Goal: Check status: Check status

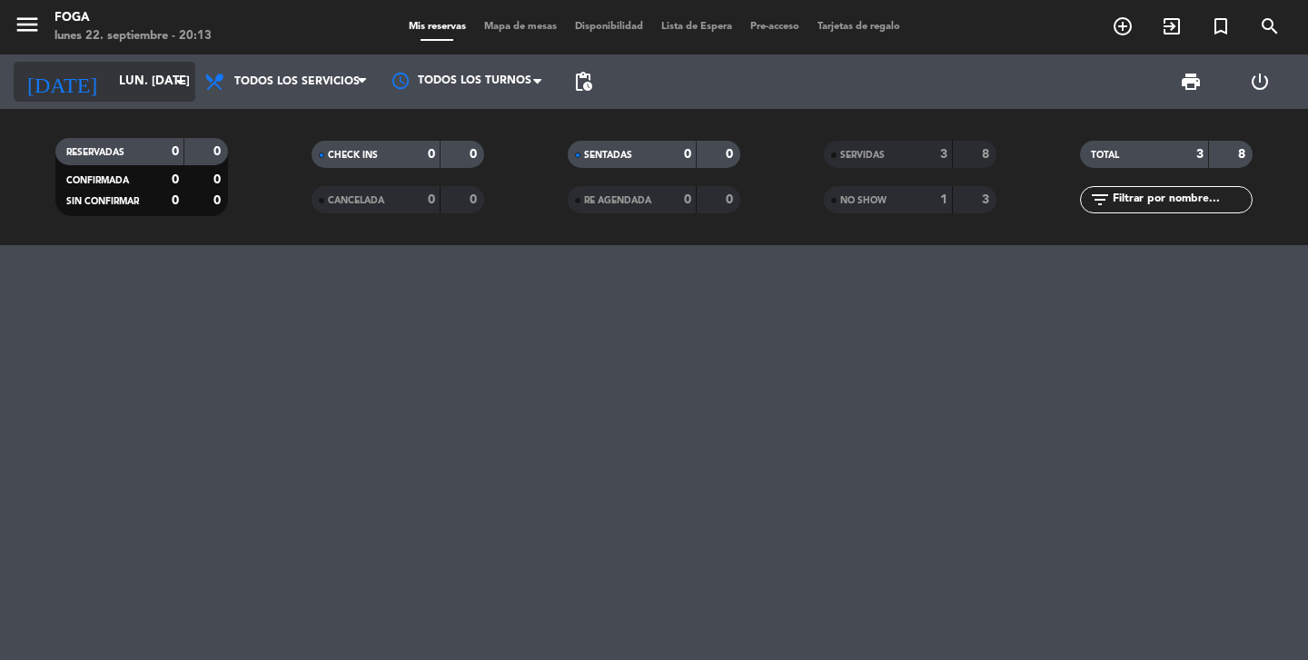
click at [138, 79] on input "lun. [DATE]" at bounding box center [190, 81] width 160 height 33
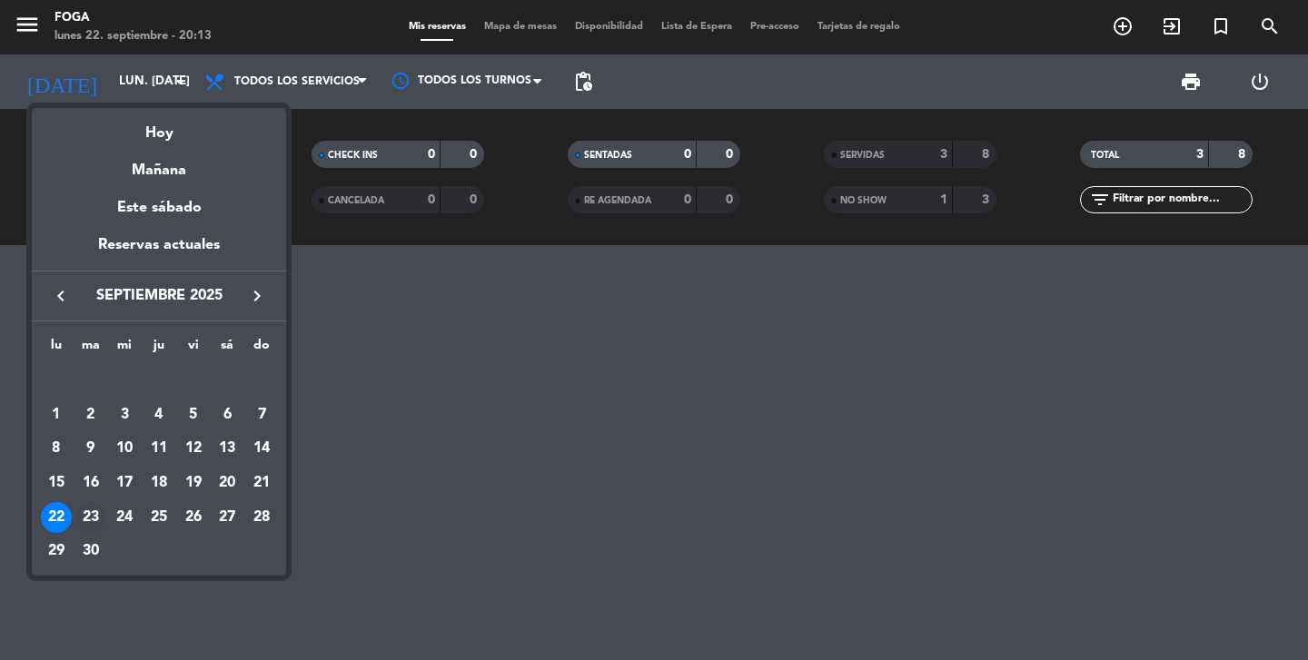
click at [96, 518] on div "23" at bounding box center [90, 517] width 31 height 31
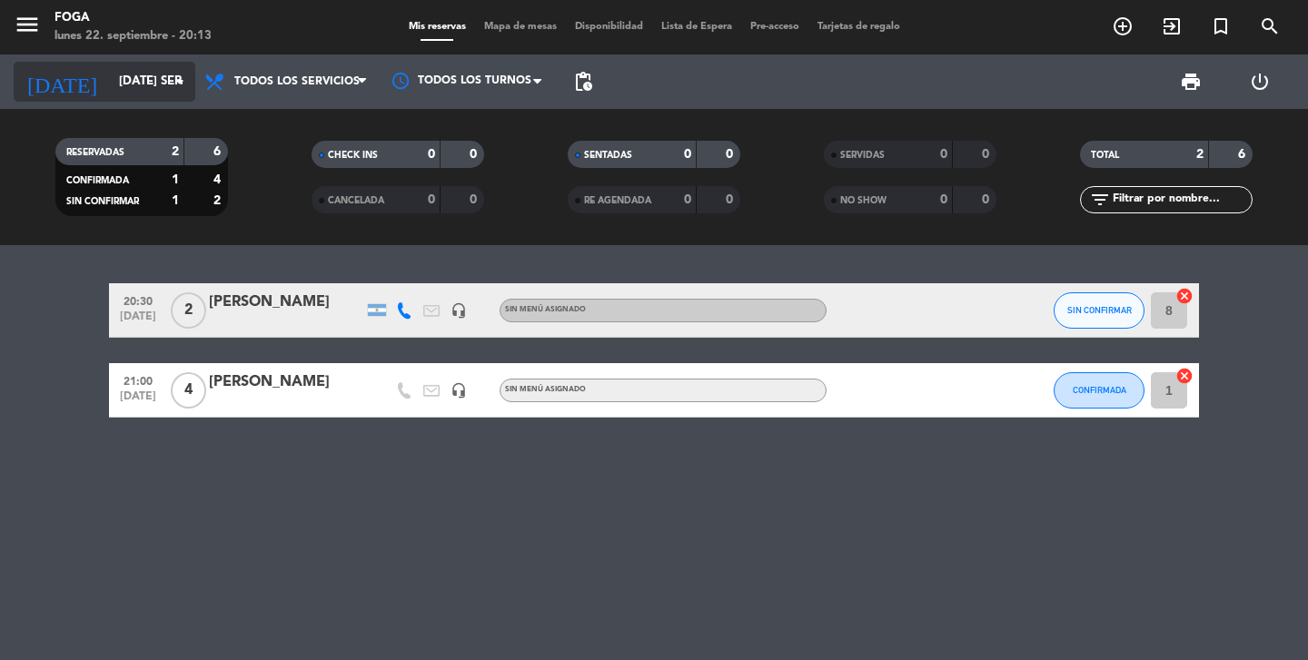
click at [130, 80] on input "[DATE] sep." at bounding box center [190, 81] width 160 height 33
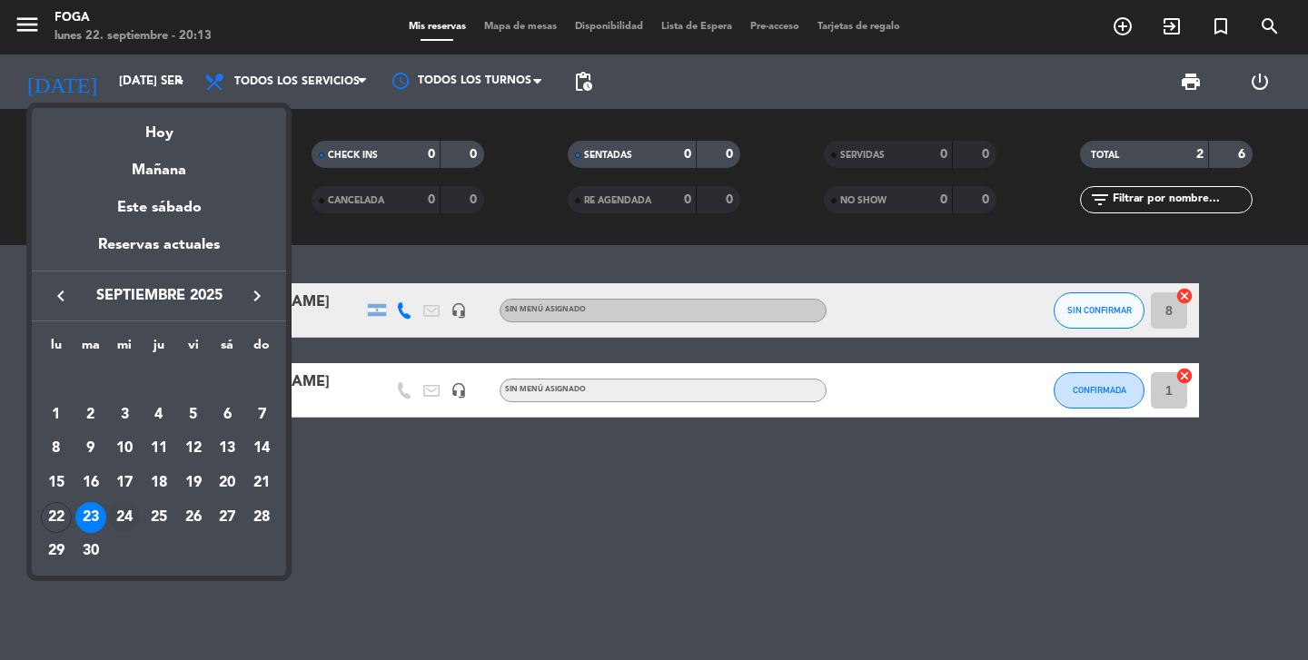
click at [130, 511] on div "24" at bounding box center [124, 517] width 31 height 31
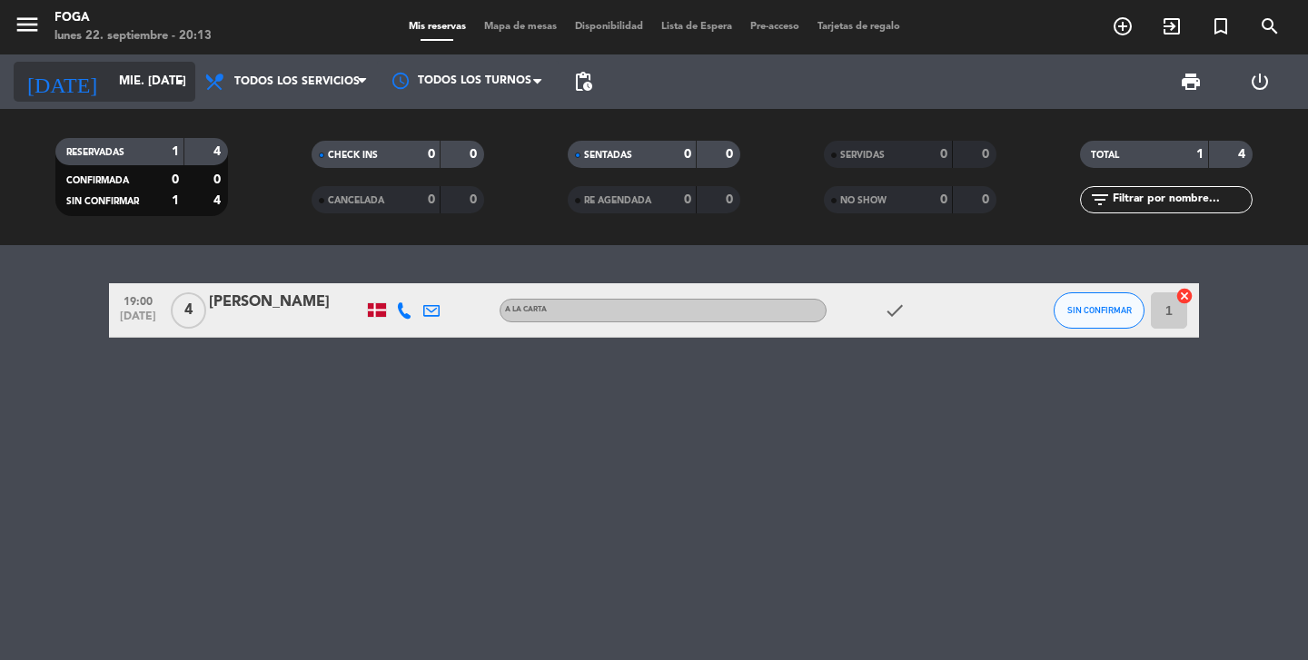
click at [111, 87] on input "mié. [DATE]" at bounding box center [190, 81] width 160 height 33
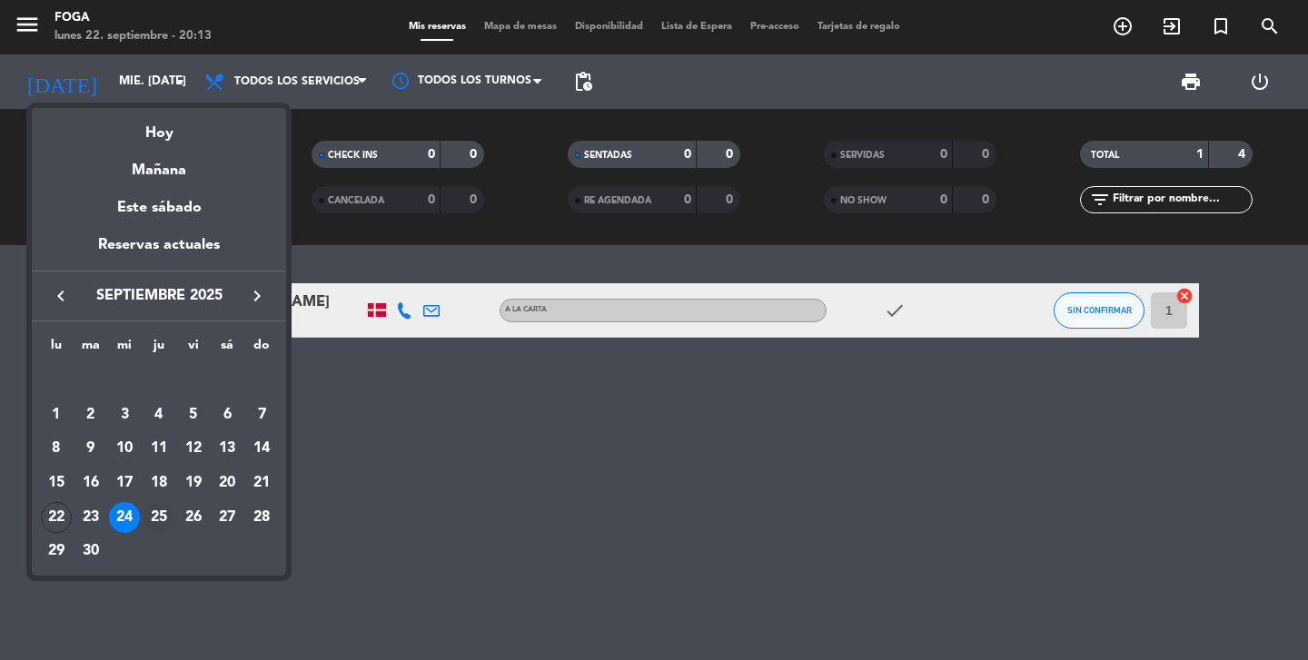
click at [157, 513] on div "25" at bounding box center [158, 517] width 31 height 31
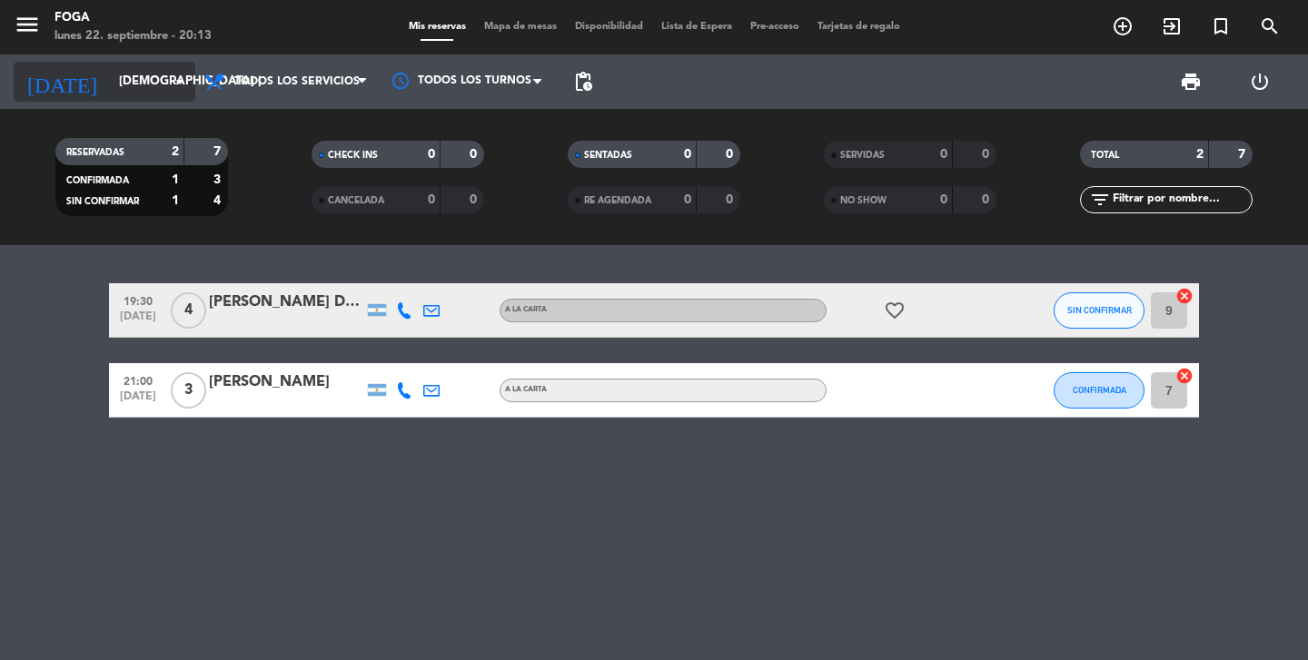
click at [130, 92] on input "[DEMOGRAPHIC_DATA] [DATE]" at bounding box center [190, 81] width 160 height 33
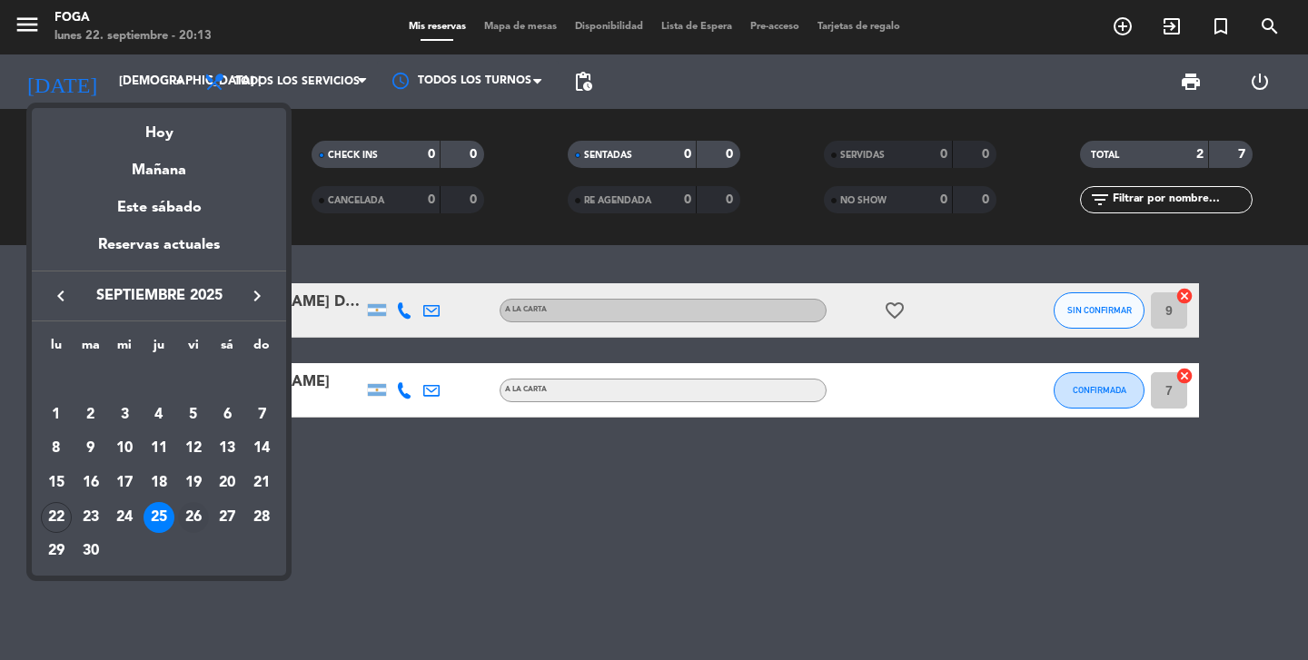
click at [193, 511] on div "26" at bounding box center [193, 517] width 31 height 31
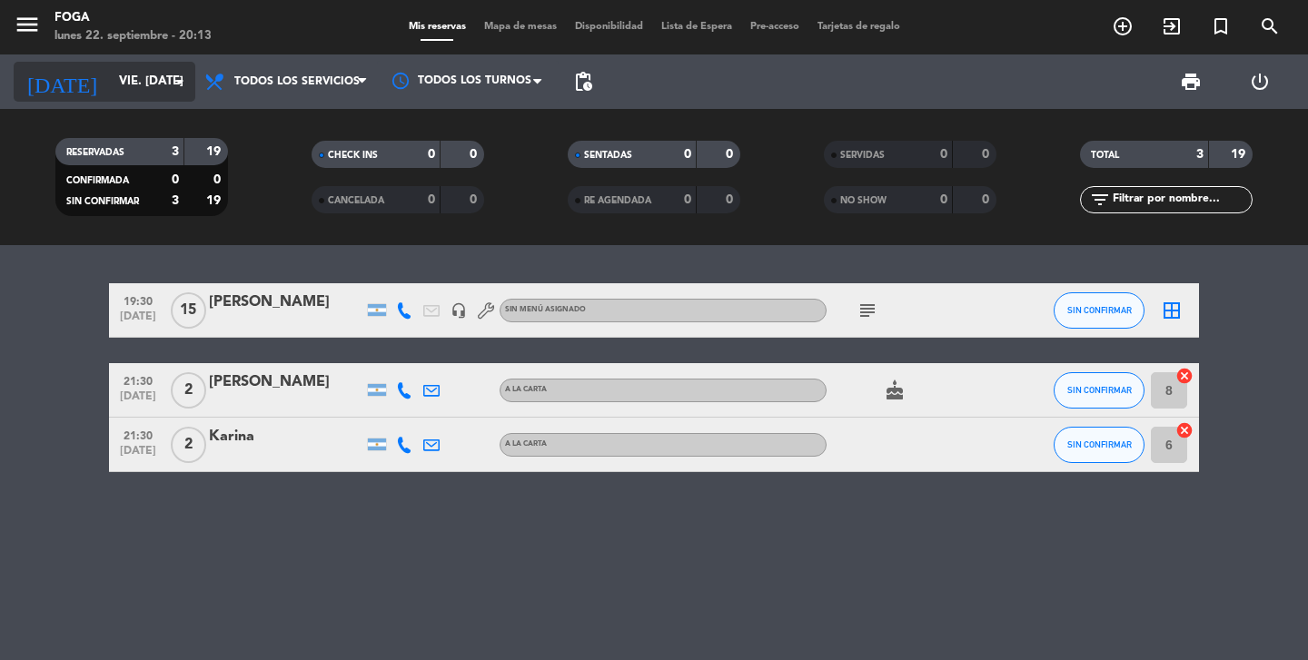
click at [143, 78] on input "vie. [DATE]" at bounding box center [190, 81] width 160 height 33
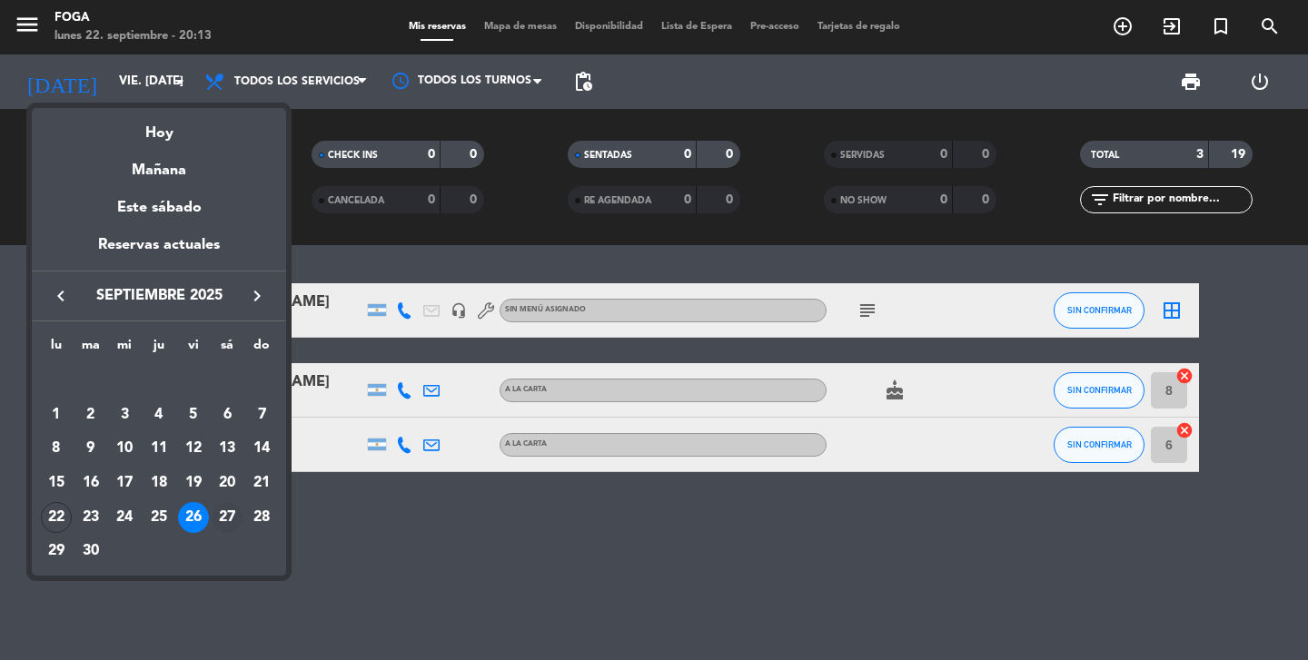
click at [228, 515] on div "27" at bounding box center [227, 517] width 31 height 31
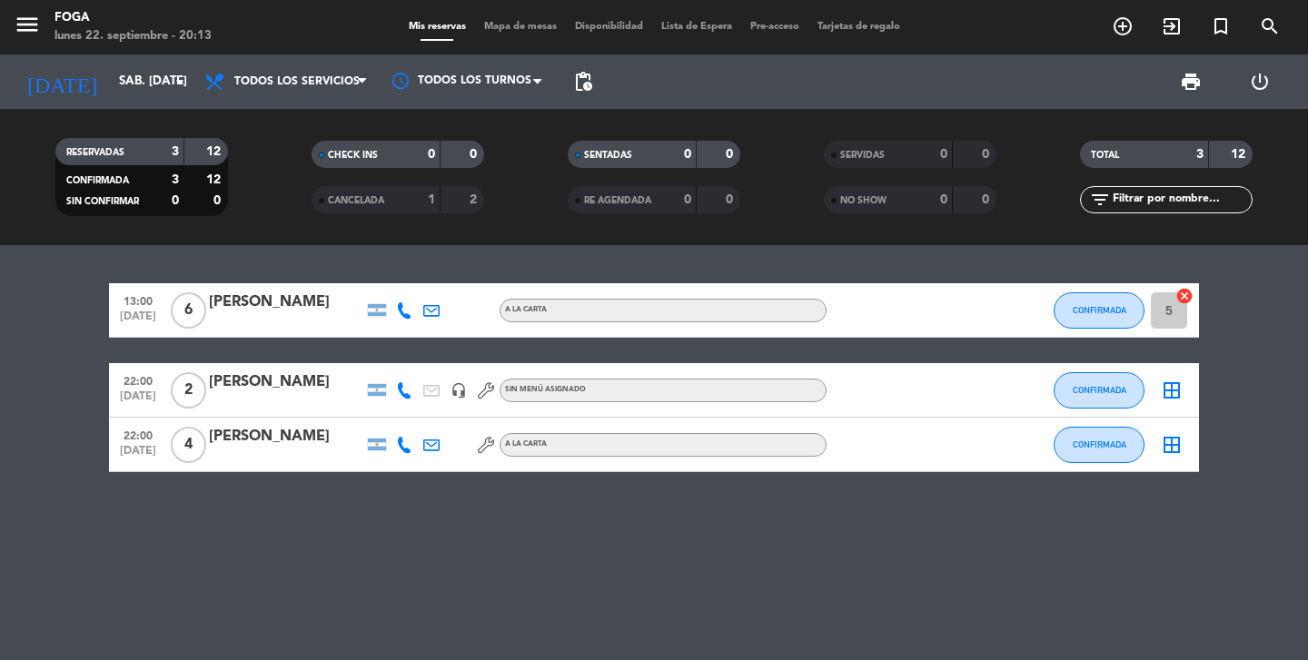
click at [144, 105] on div "[DATE] sáb. [DATE] arrow_drop_down" at bounding box center [105, 81] width 182 height 54
click at [143, 68] on input "sáb. [DATE]" at bounding box center [190, 81] width 160 height 33
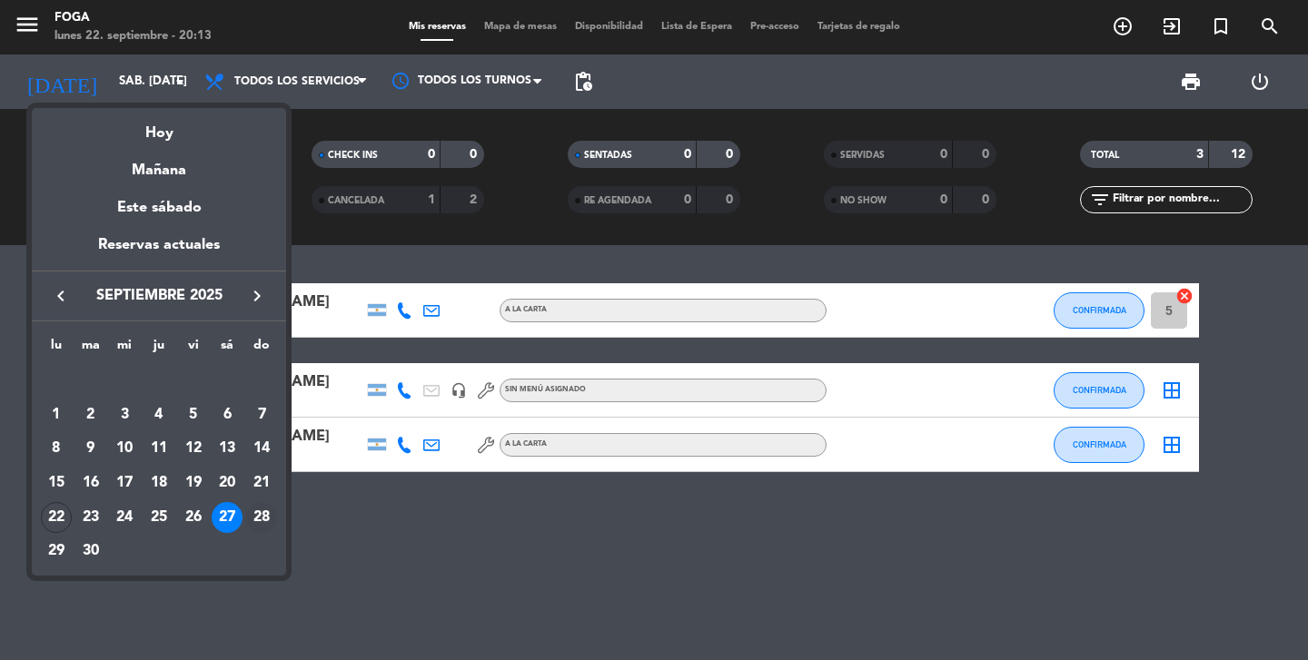
click at [266, 515] on div "28" at bounding box center [261, 517] width 31 height 31
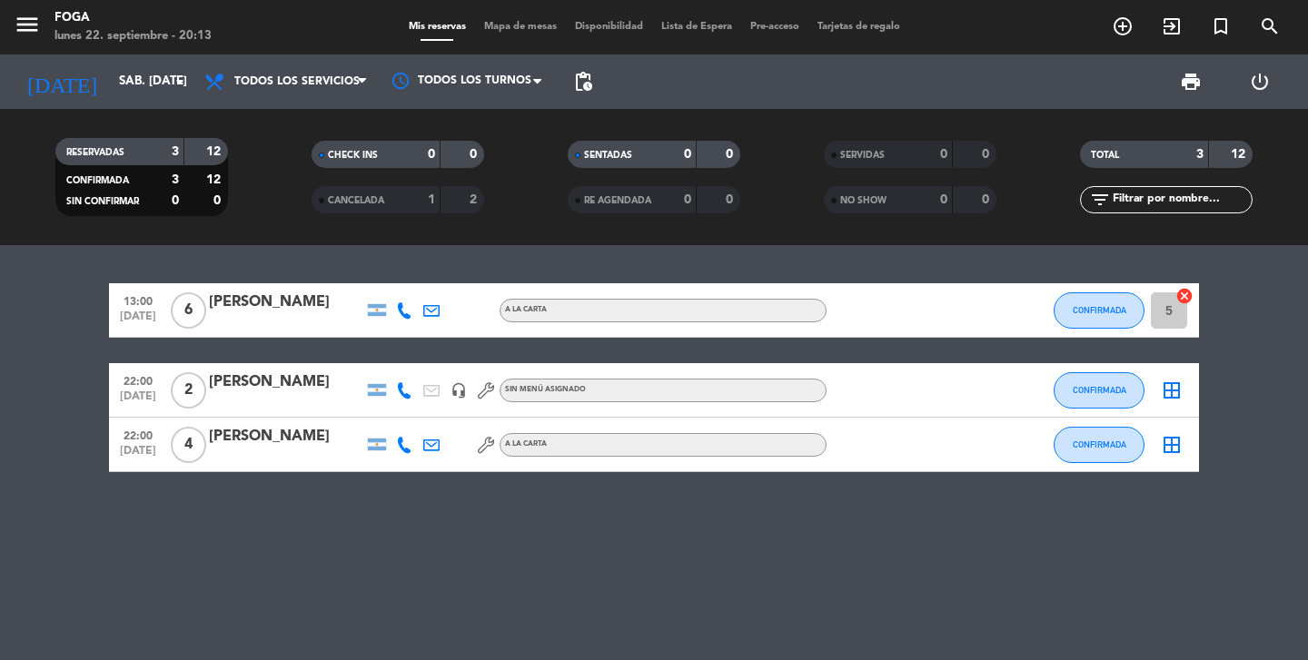
type input "dom. [DATE]"
